Goal: Find specific page/section: Find specific page/section

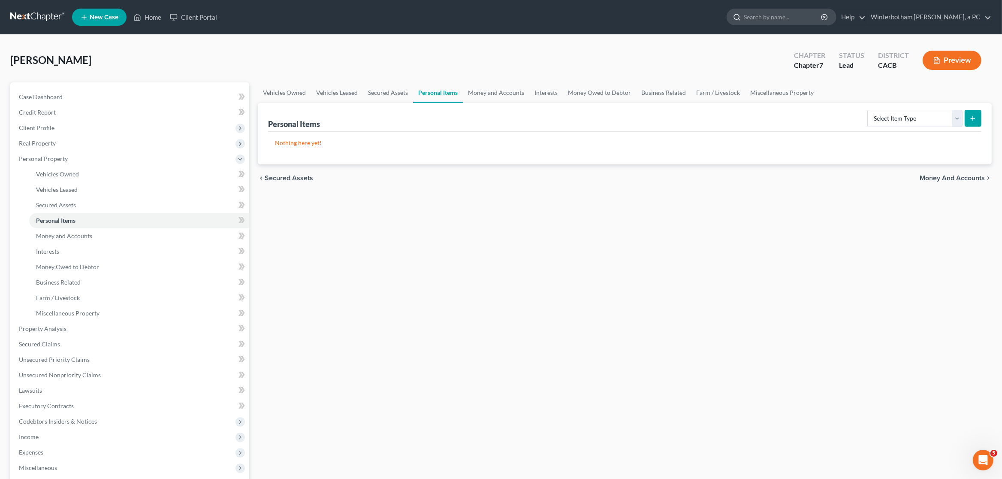
click at [792, 24] on input "search" at bounding box center [782, 17] width 78 height 16
type input "[PERSON_NAME]"
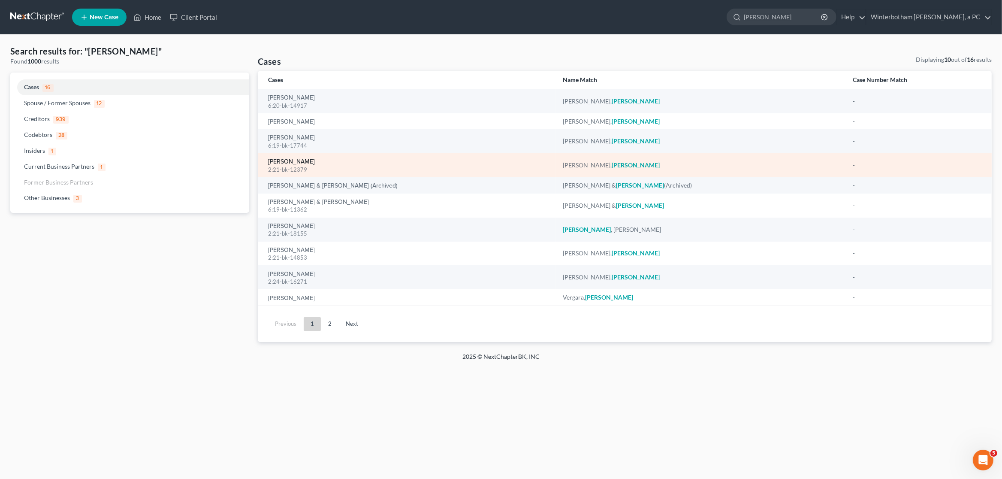
click at [290, 162] on link "[PERSON_NAME]" at bounding box center [291, 162] width 47 height 6
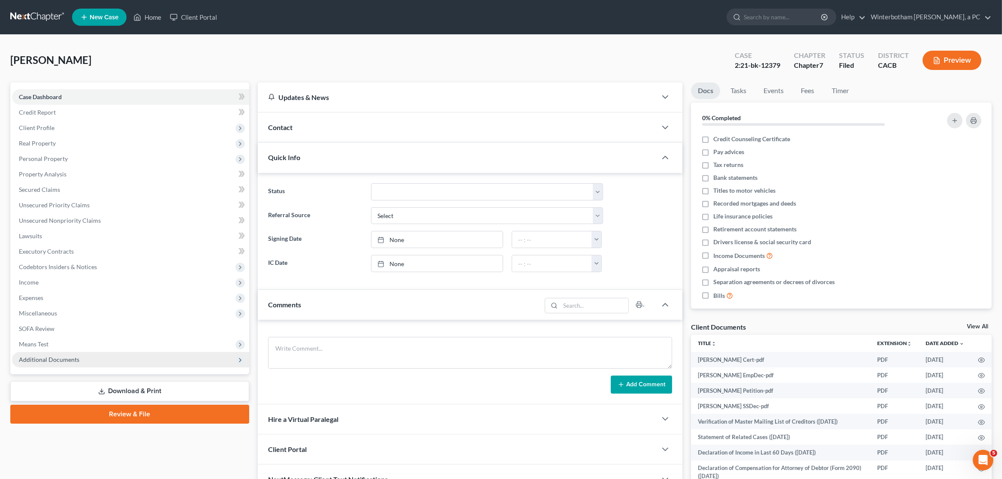
click at [70, 362] on span "Additional Documents" at bounding box center [49, 358] width 60 height 7
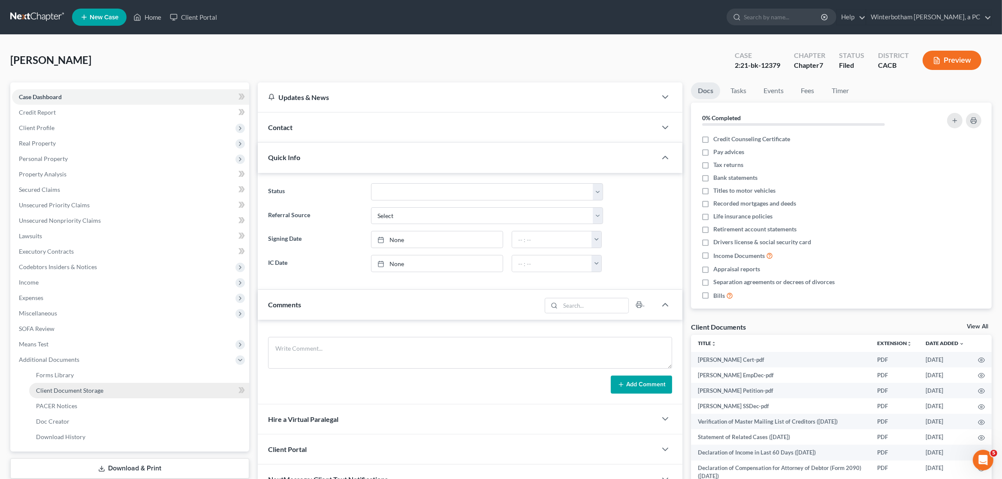
click at [83, 390] on span "Client Document Storage" at bounding box center [69, 389] width 67 height 7
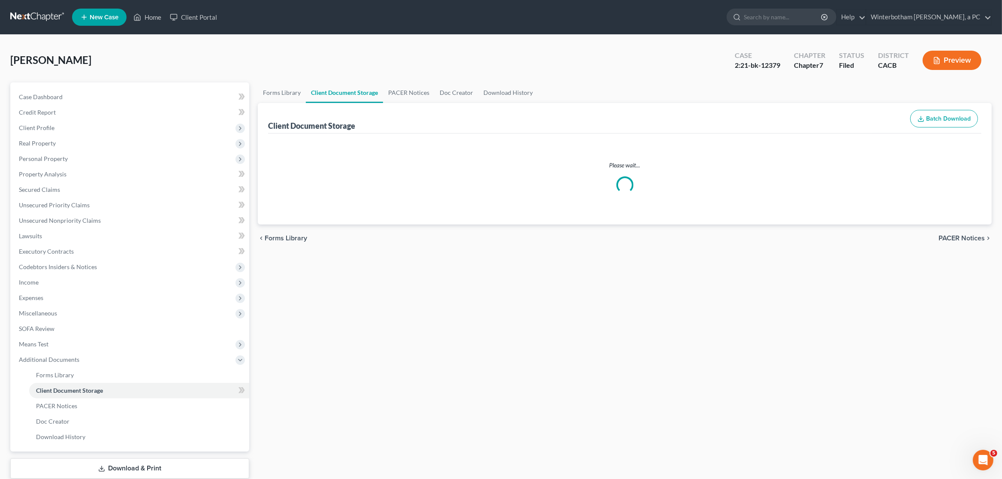
select select "30"
select select "10"
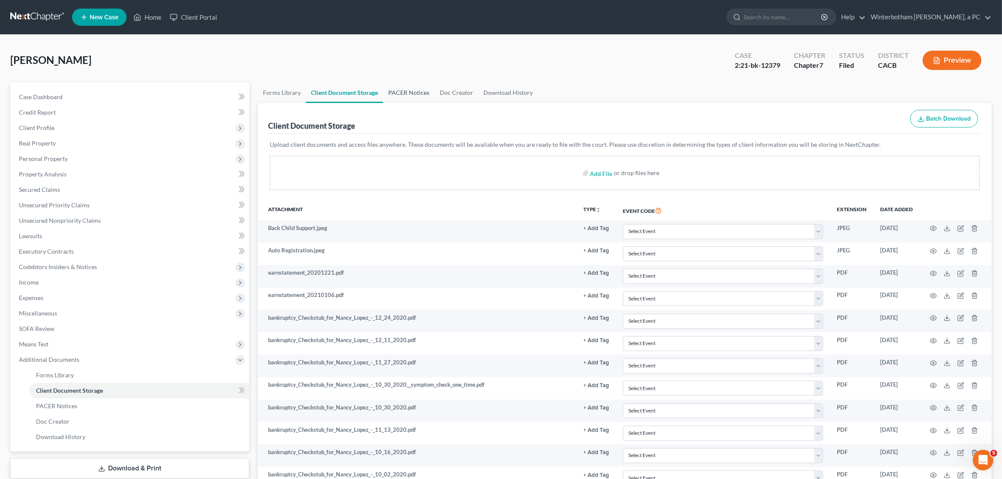
click at [399, 88] on link "PACER Notices" at bounding box center [408, 92] width 51 height 21
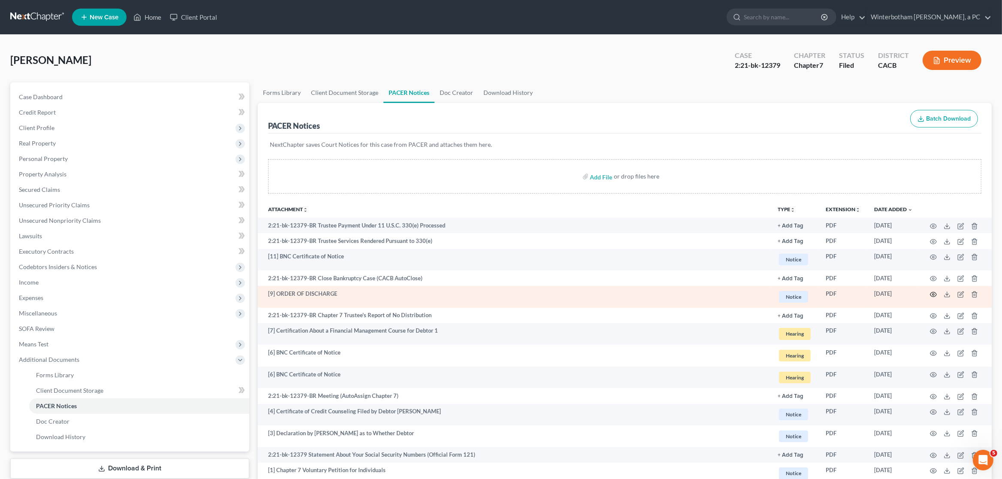
click at [936, 296] on icon "button" at bounding box center [933, 294] width 7 height 7
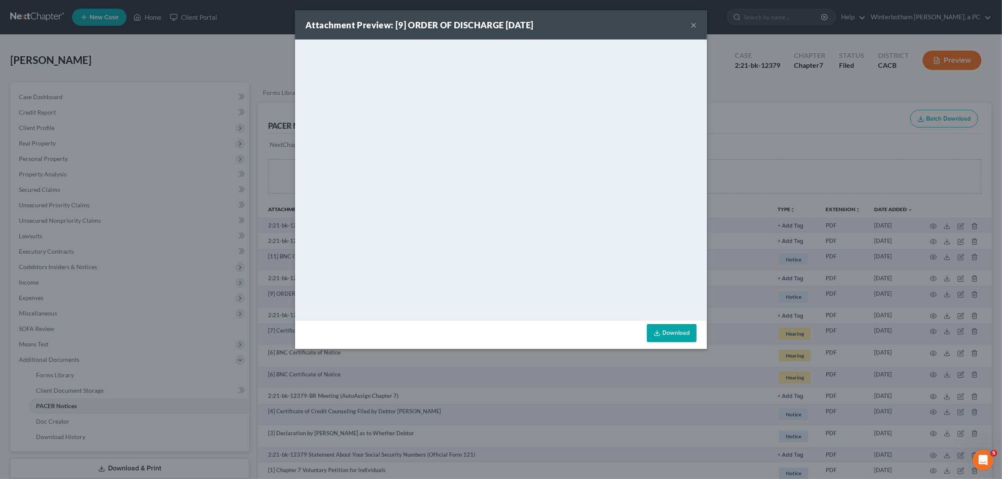
click at [692, 24] on button "×" at bounding box center [693, 25] width 6 height 10
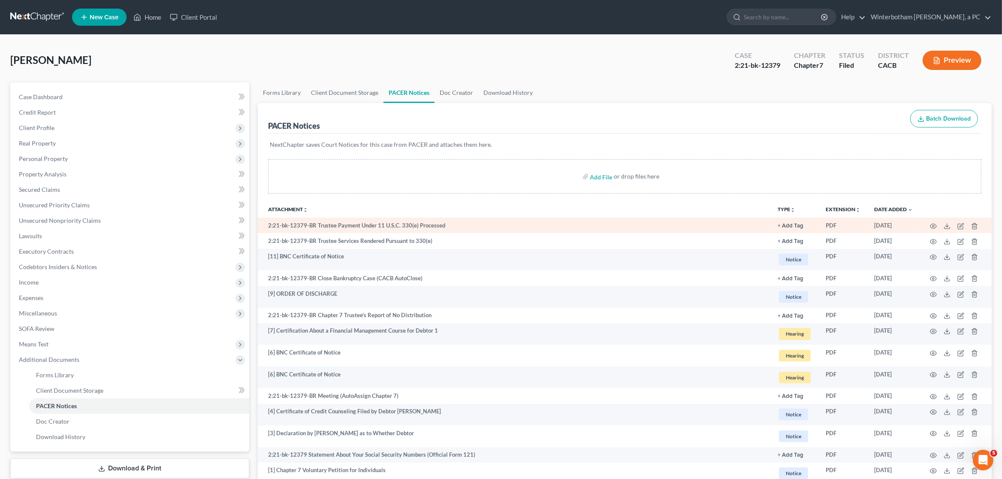
scroll to position [73, 0]
